Goal: Check status: Check status

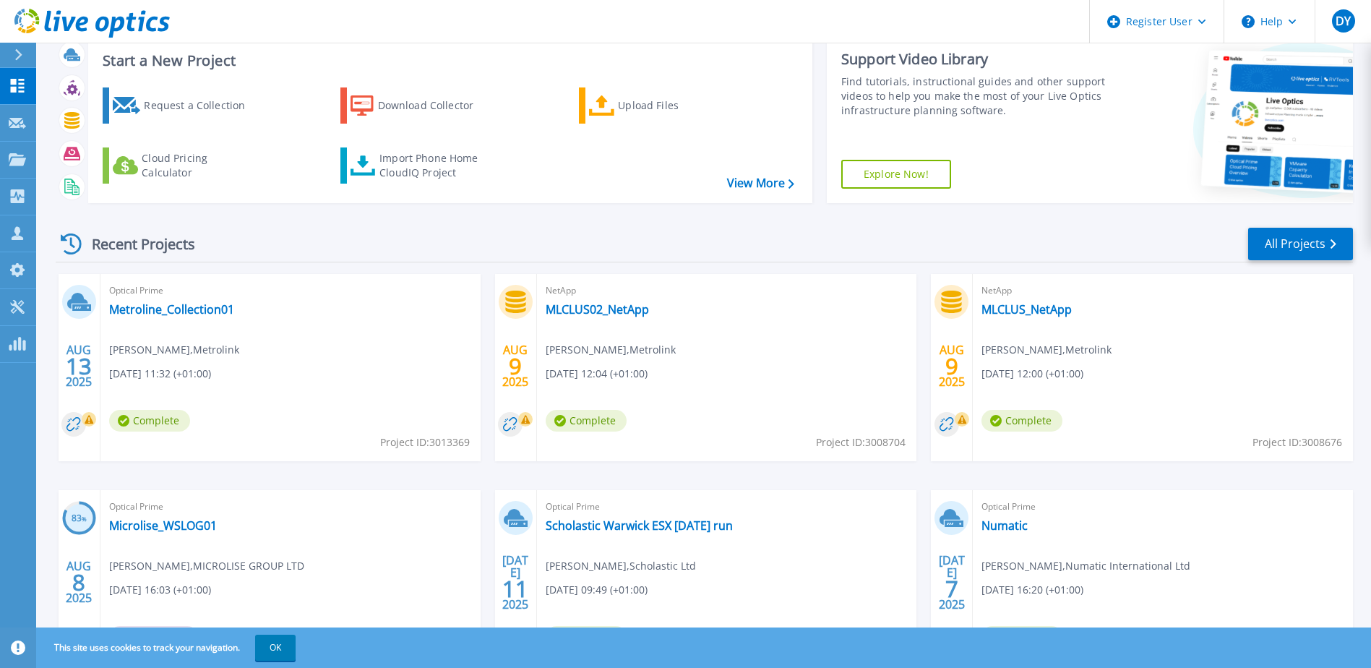
scroll to position [72, 0]
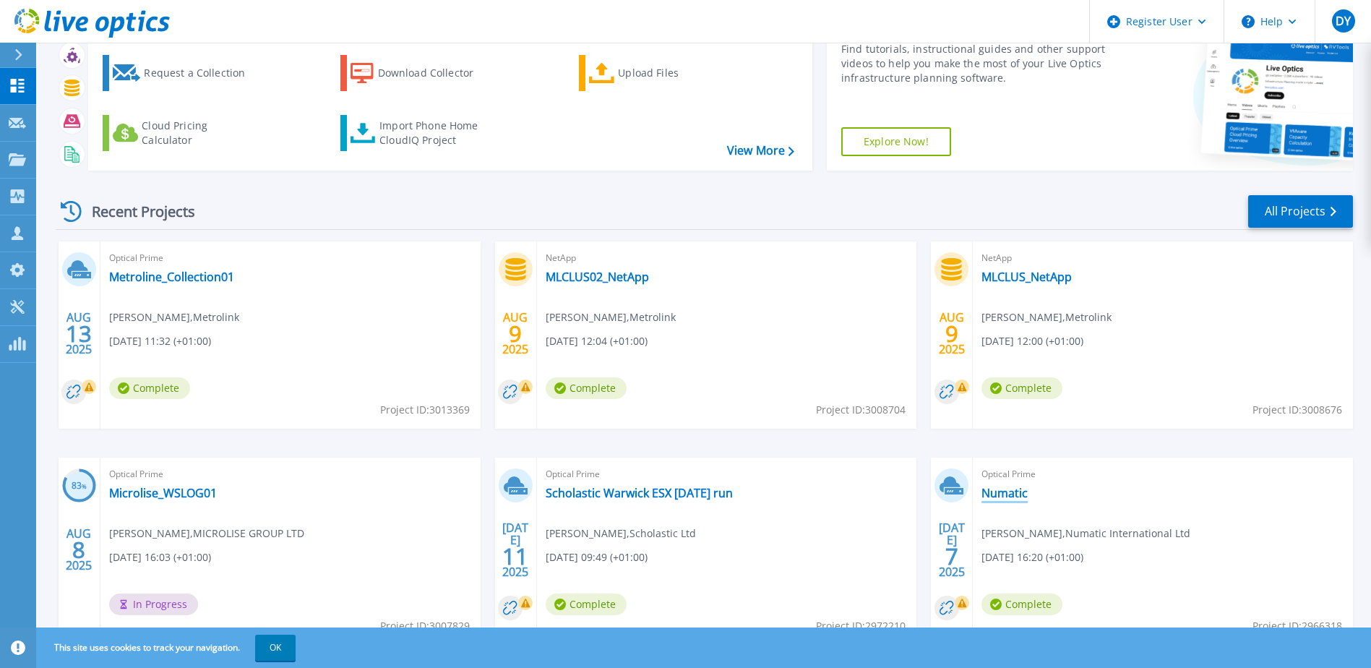
click at [1018, 496] on link "Numatic" at bounding box center [1004, 493] width 46 height 14
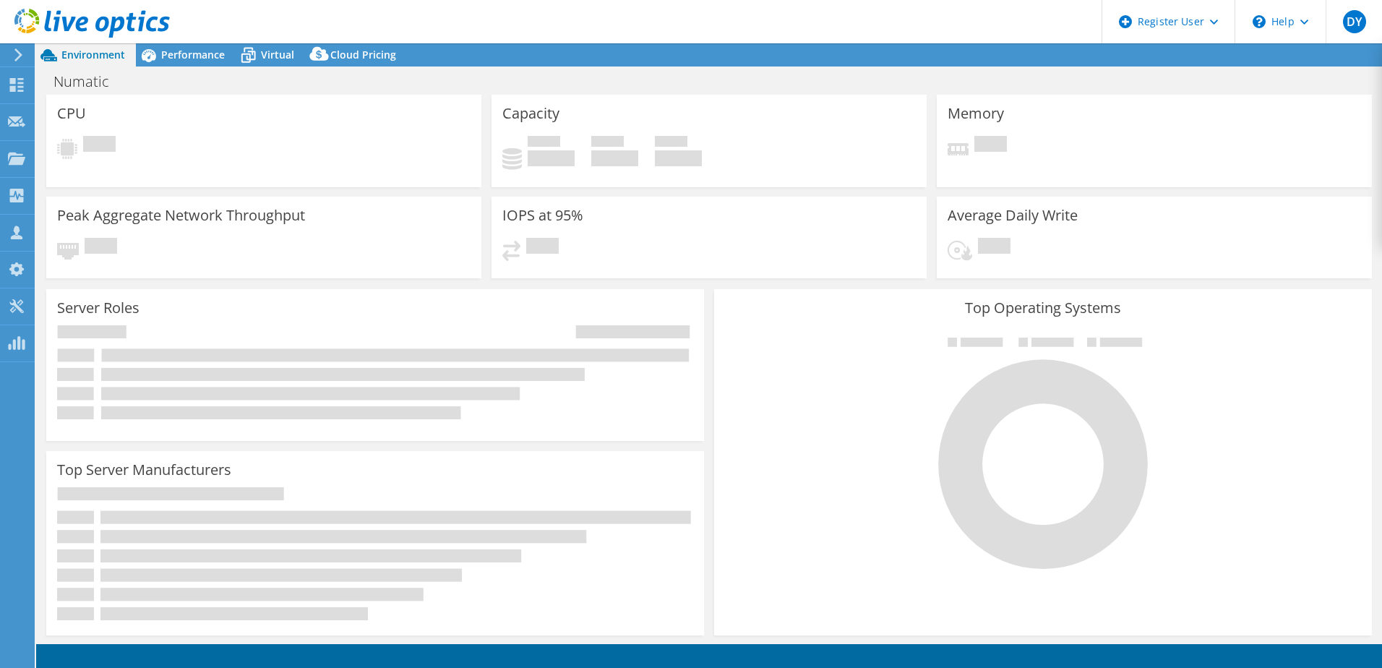
select select "EULondon"
select select "USD"
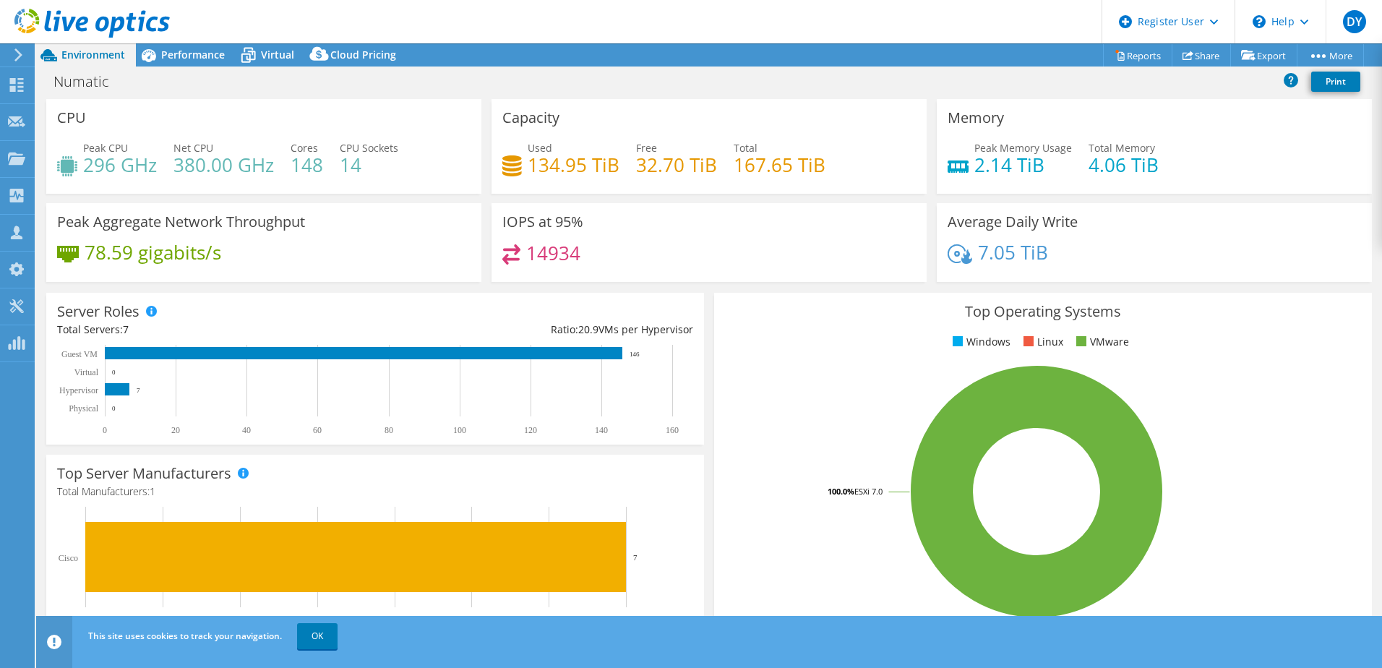
click at [1294, 545] on rect at bounding box center [1036, 491] width 623 height 253
